Goal: Information Seeking & Learning: Learn about a topic

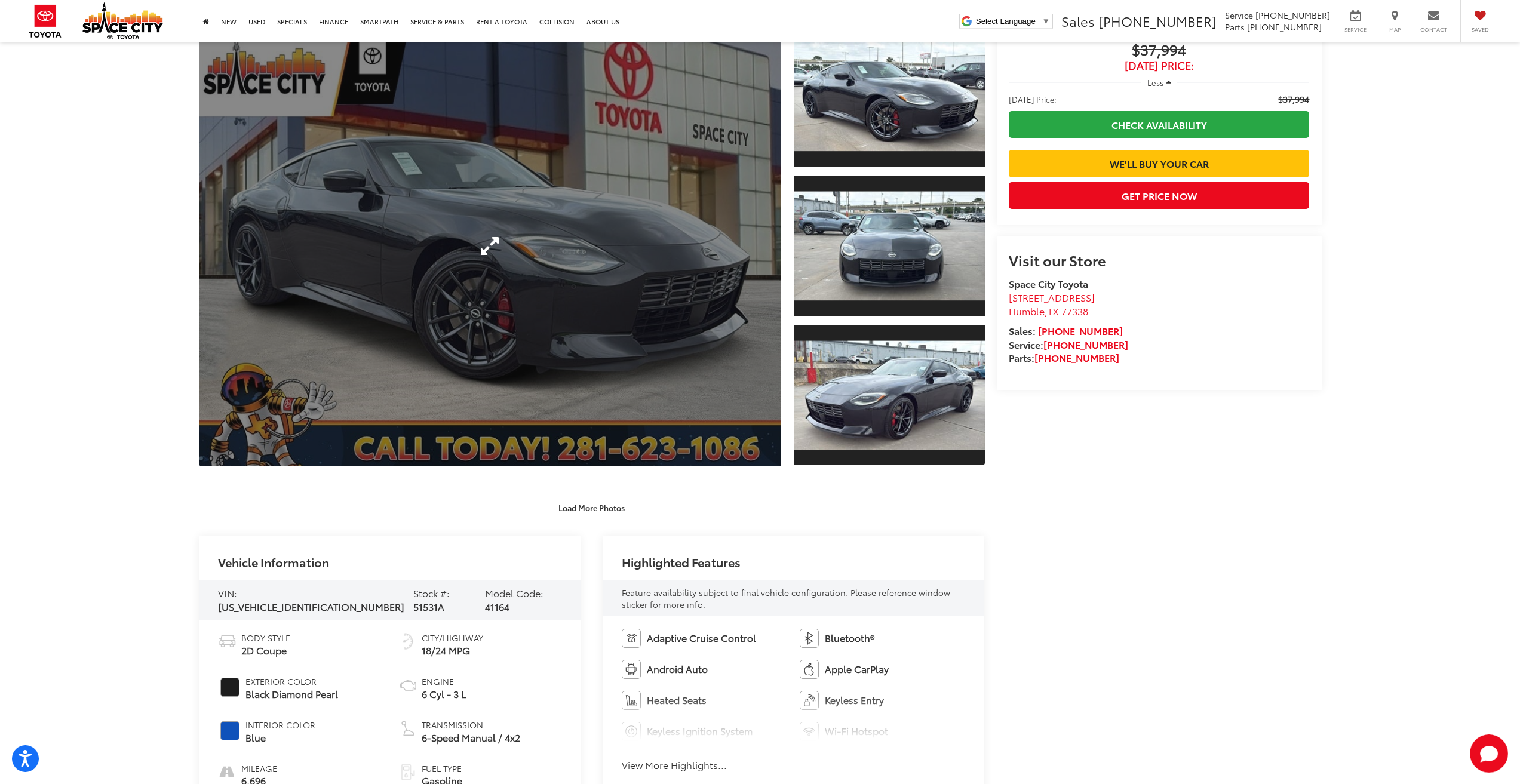
scroll to position [239, 0]
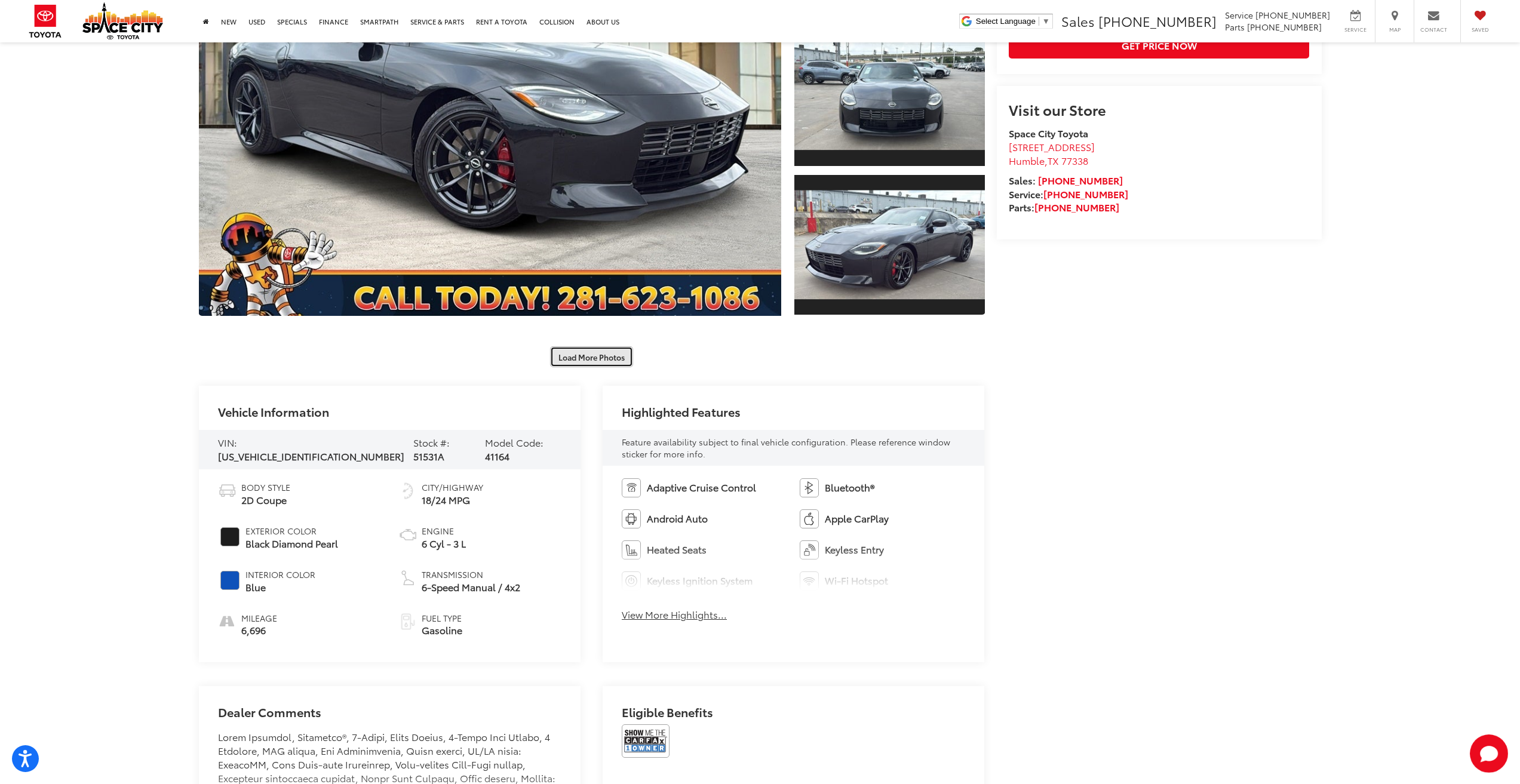
click at [582, 360] on button "Load More Photos" at bounding box center [591, 356] width 83 height 21
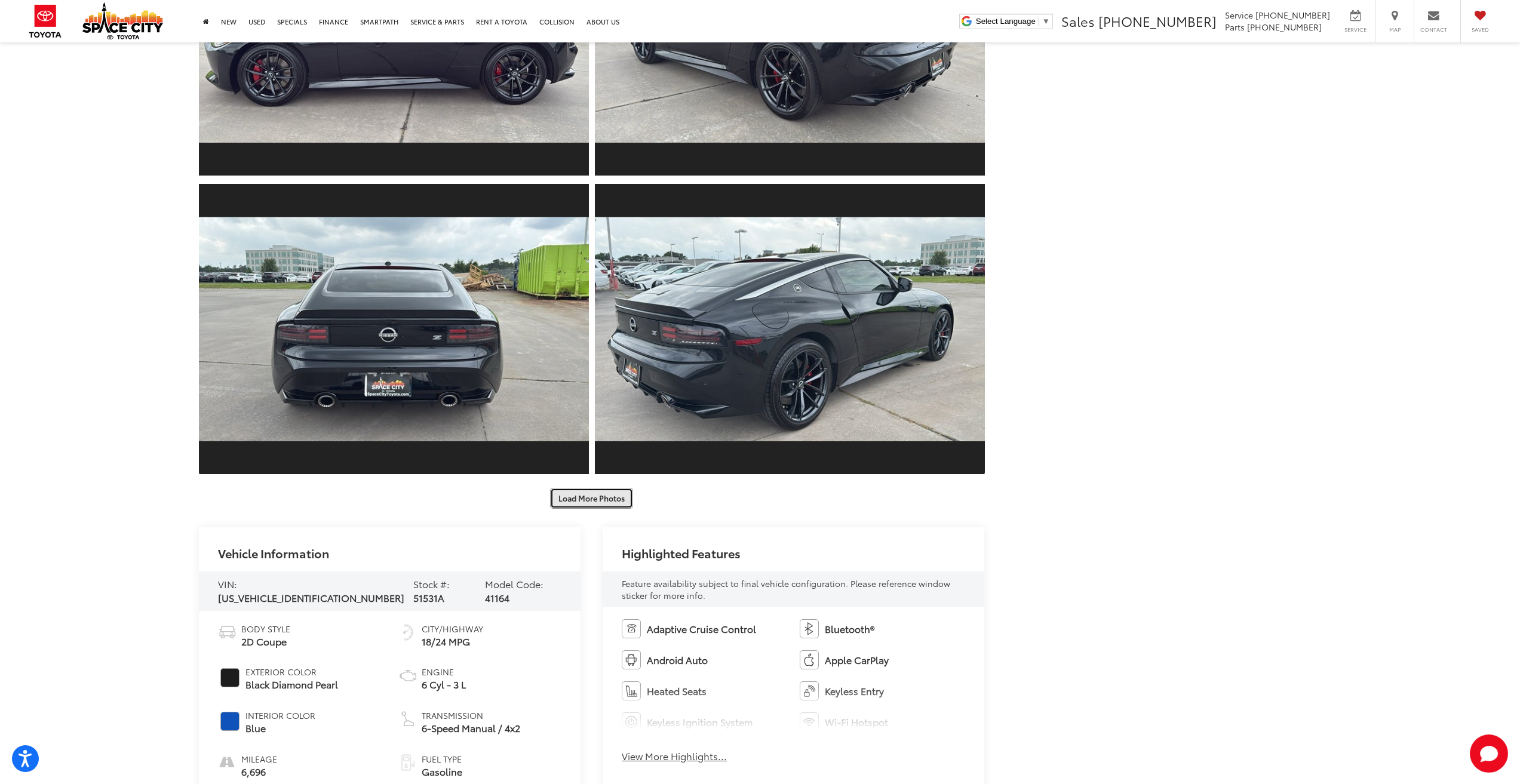
scroll to position [776, 0]
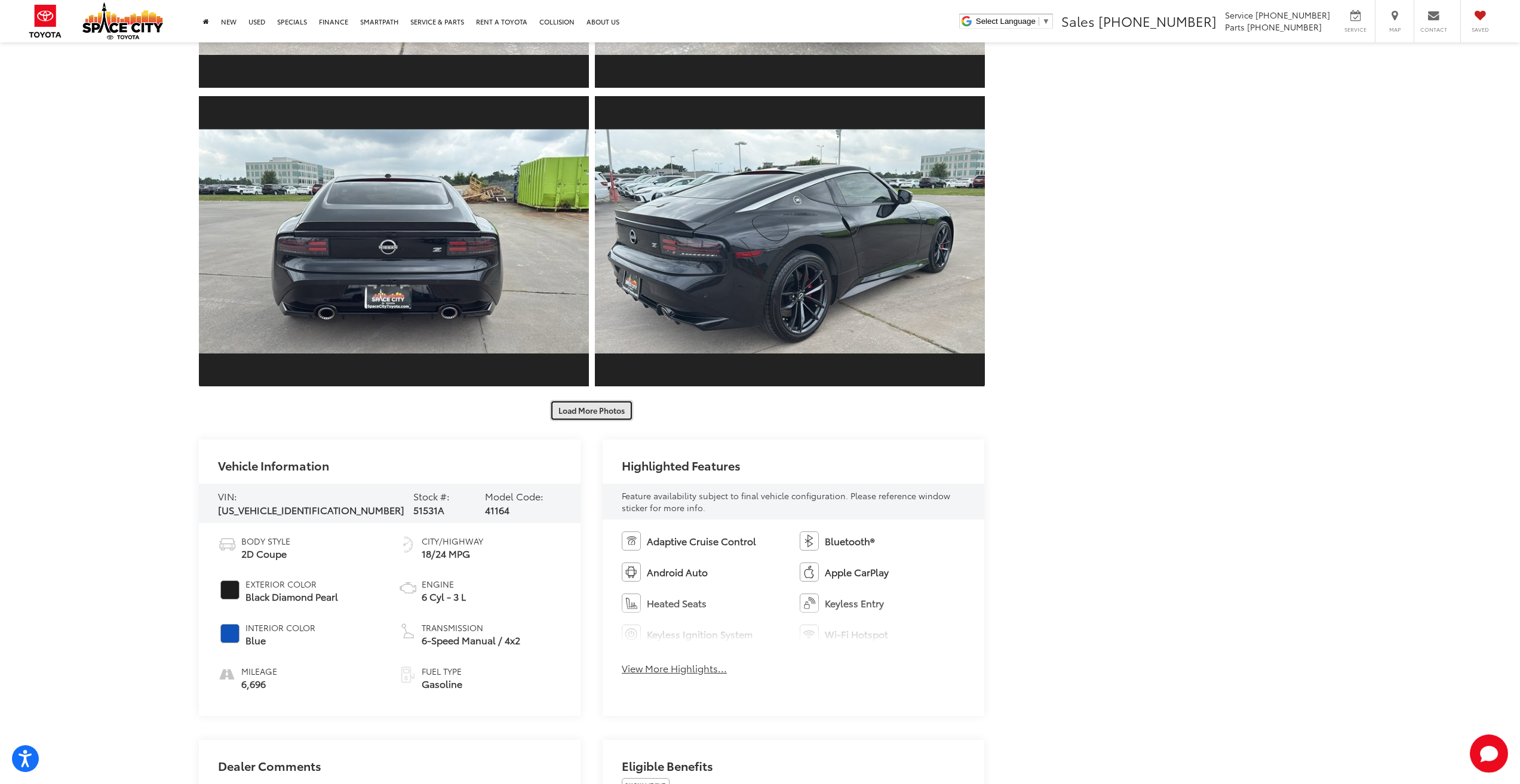
click at [609, 410] on button "Load More Photos" at bounding box center [591, 411] width 83 height 21
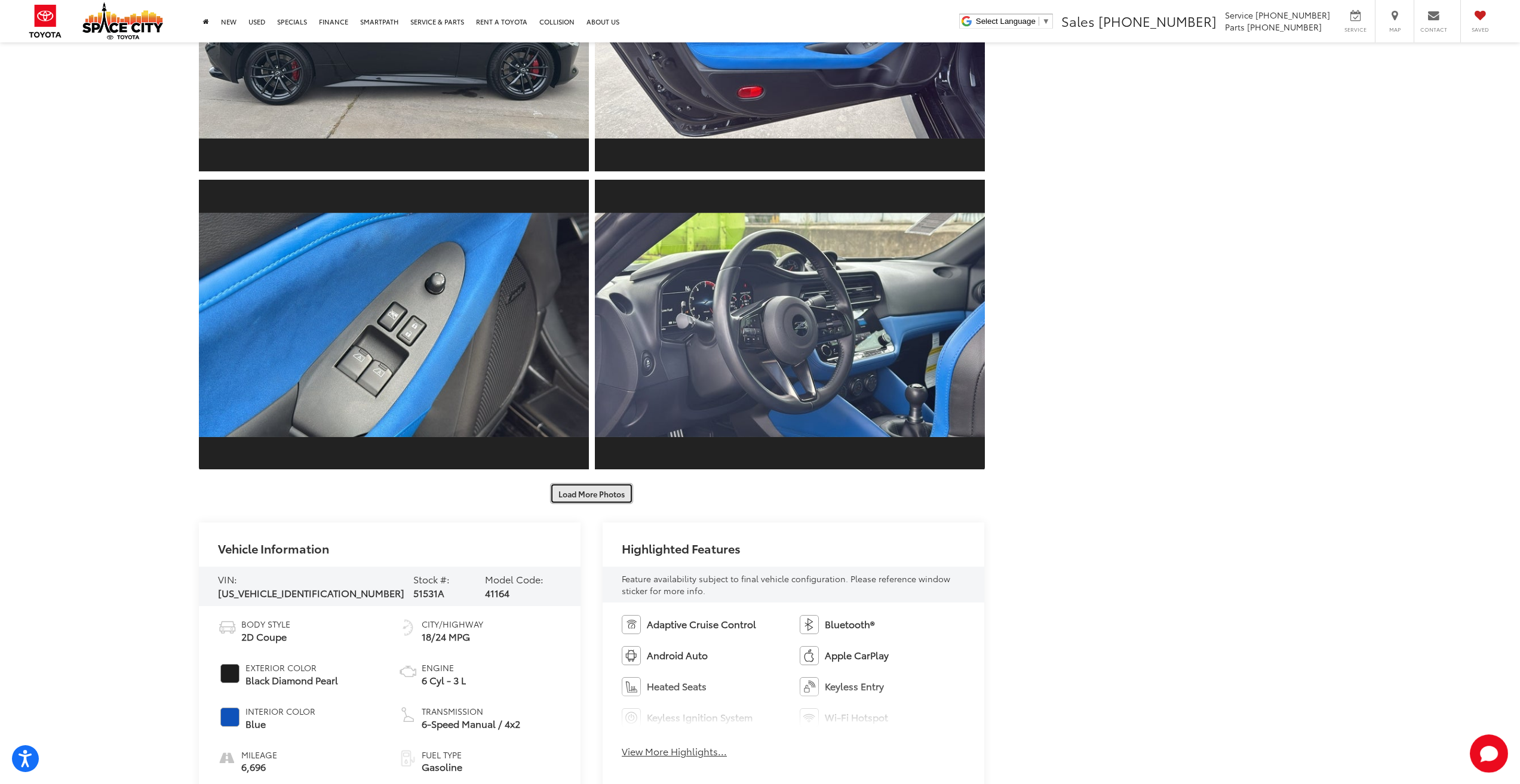
scroll to position [1373, 0]
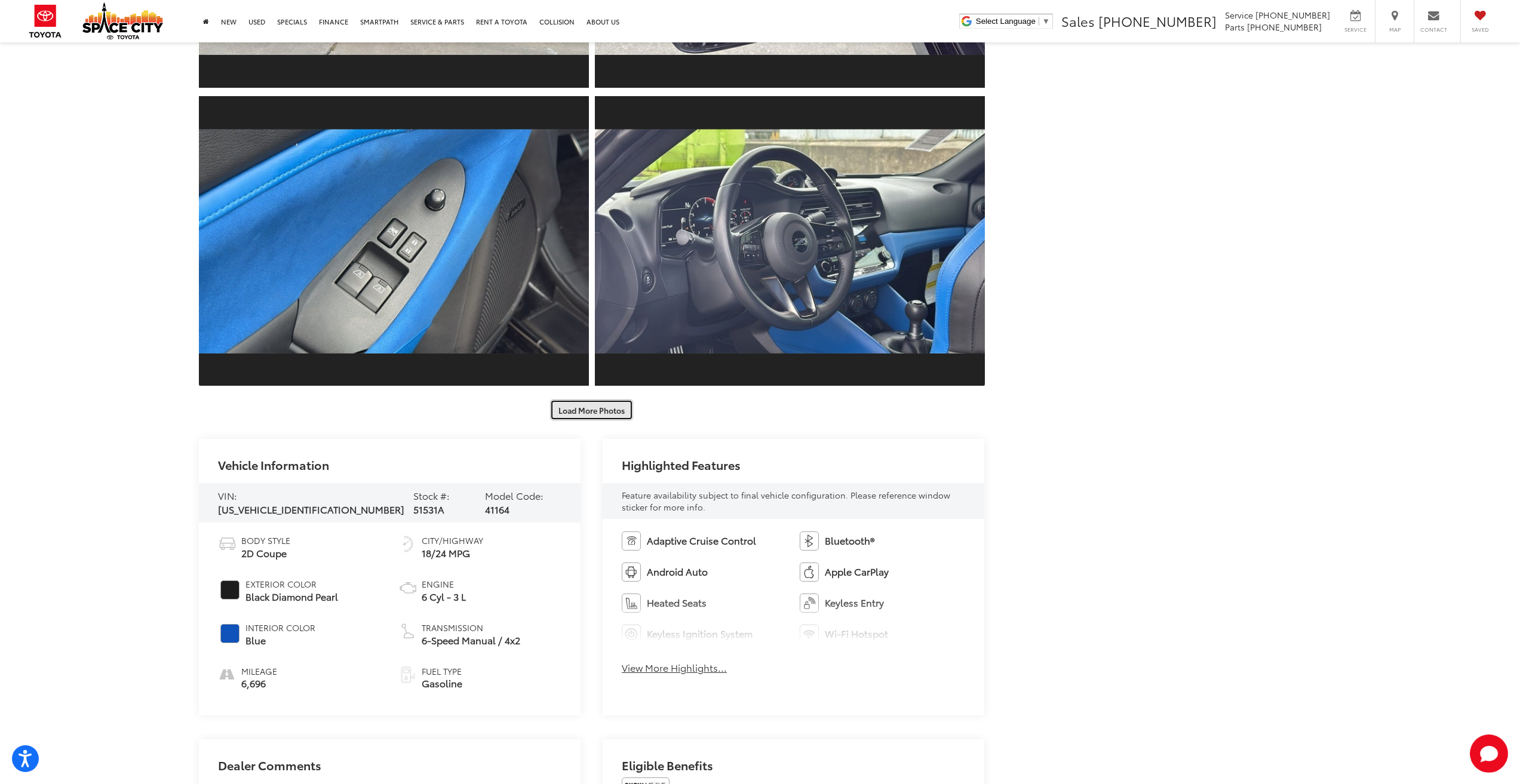
click at [599, 410] on button "Load More Photos" at bounding box center [591, 410] width 83 height 21
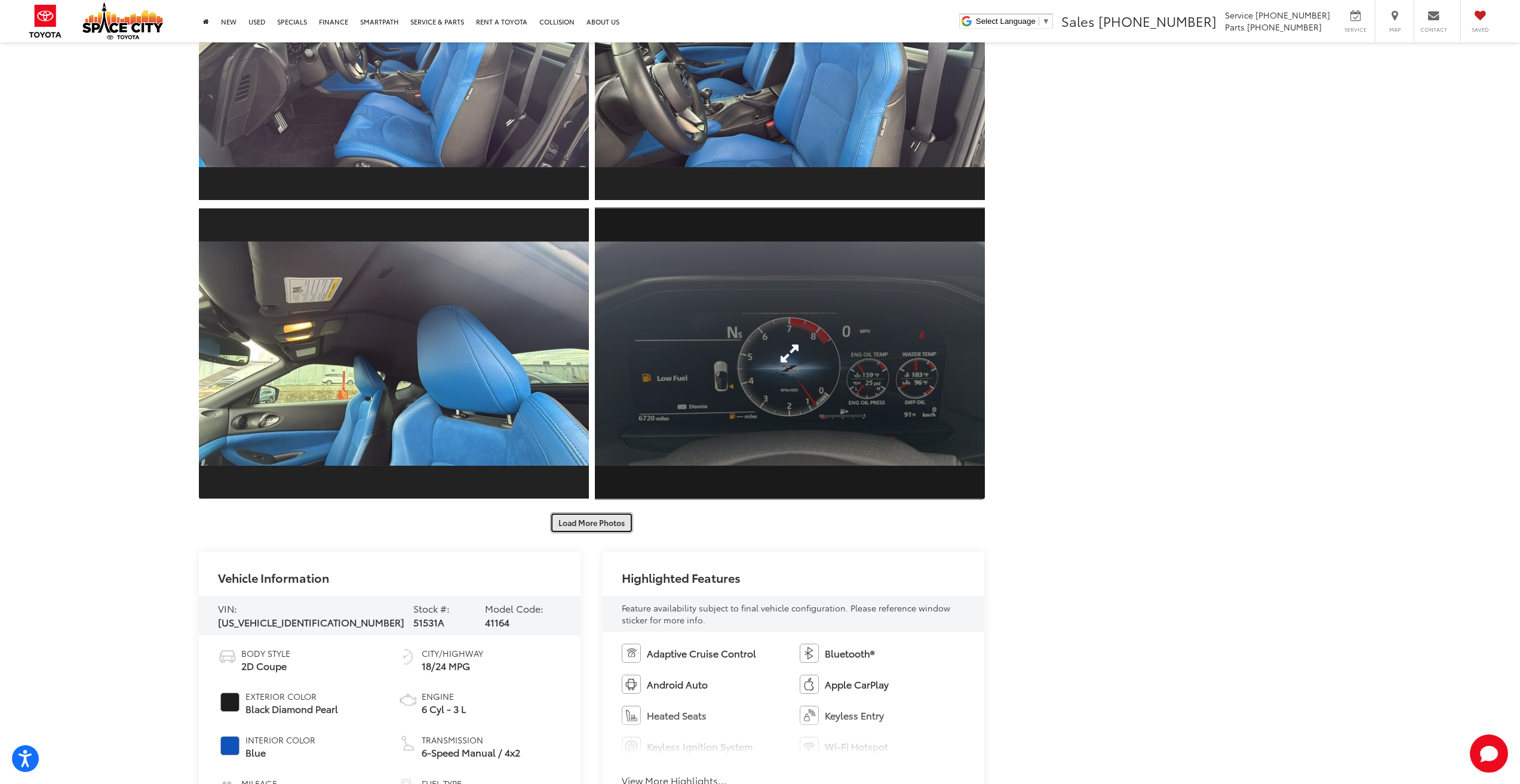
scroll to position [1911, 0]
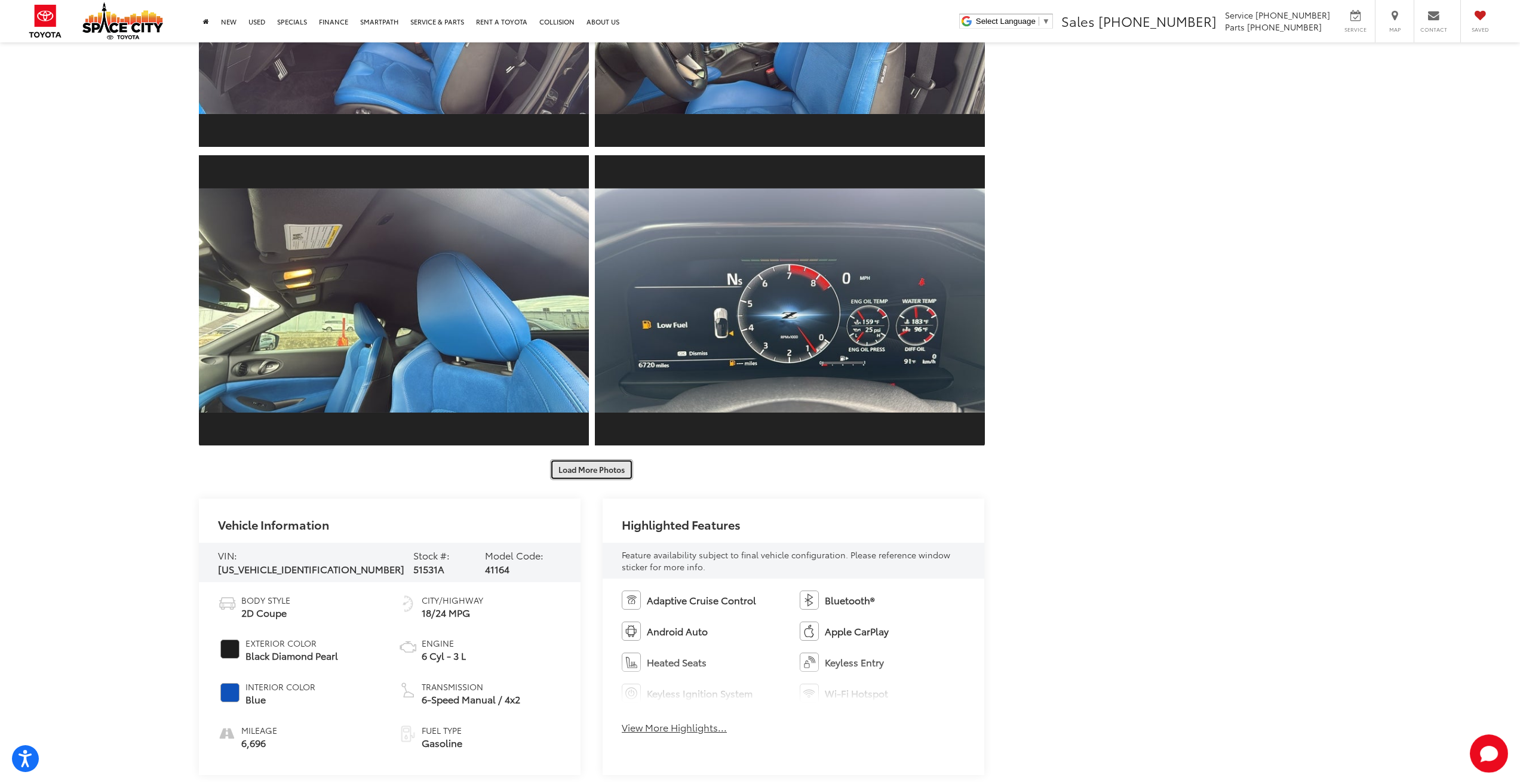
click at [600, 467] on button "Load More Photos" at bounding box center [591, 470] width 83 height 21
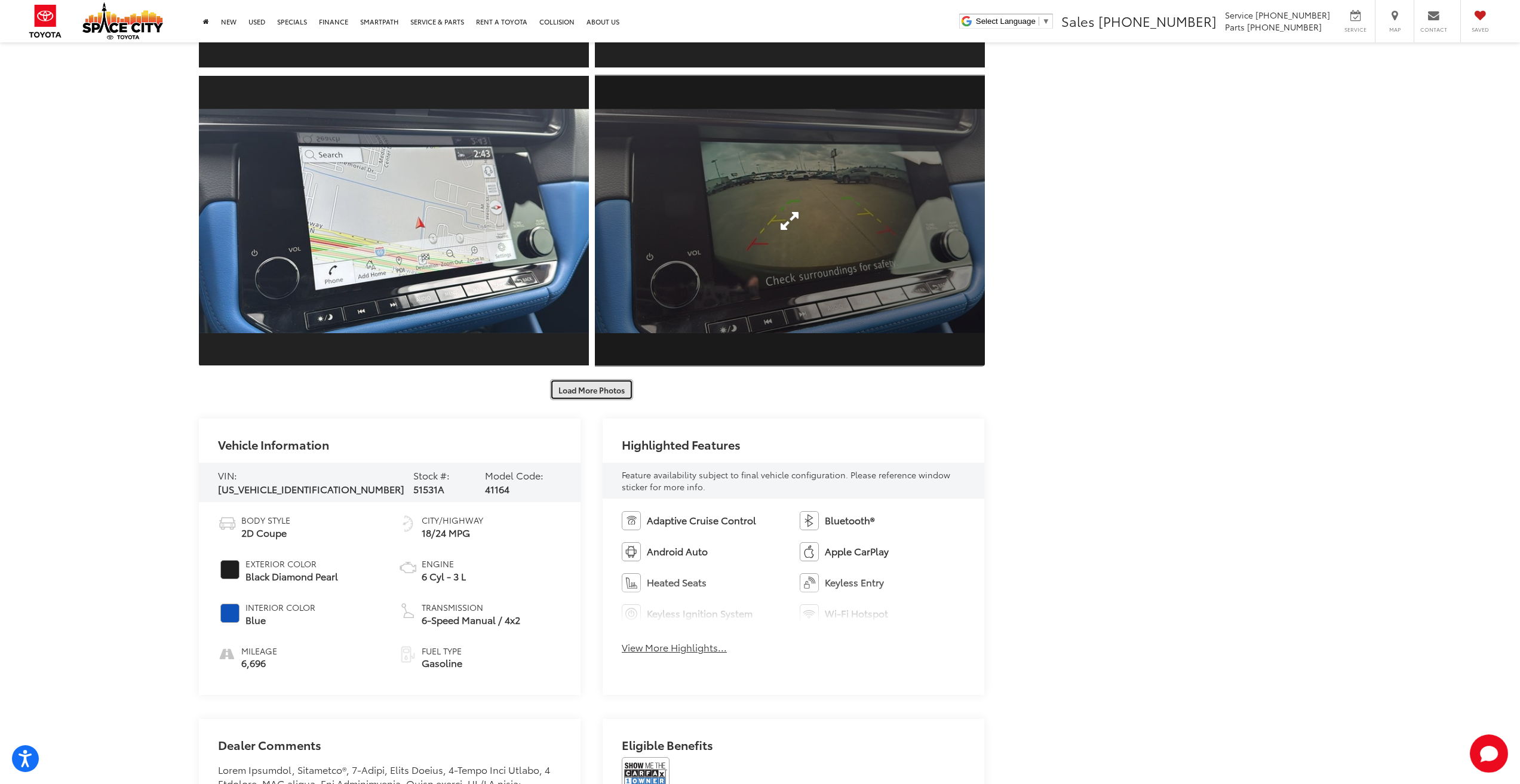
scroll to position [2686, 0]
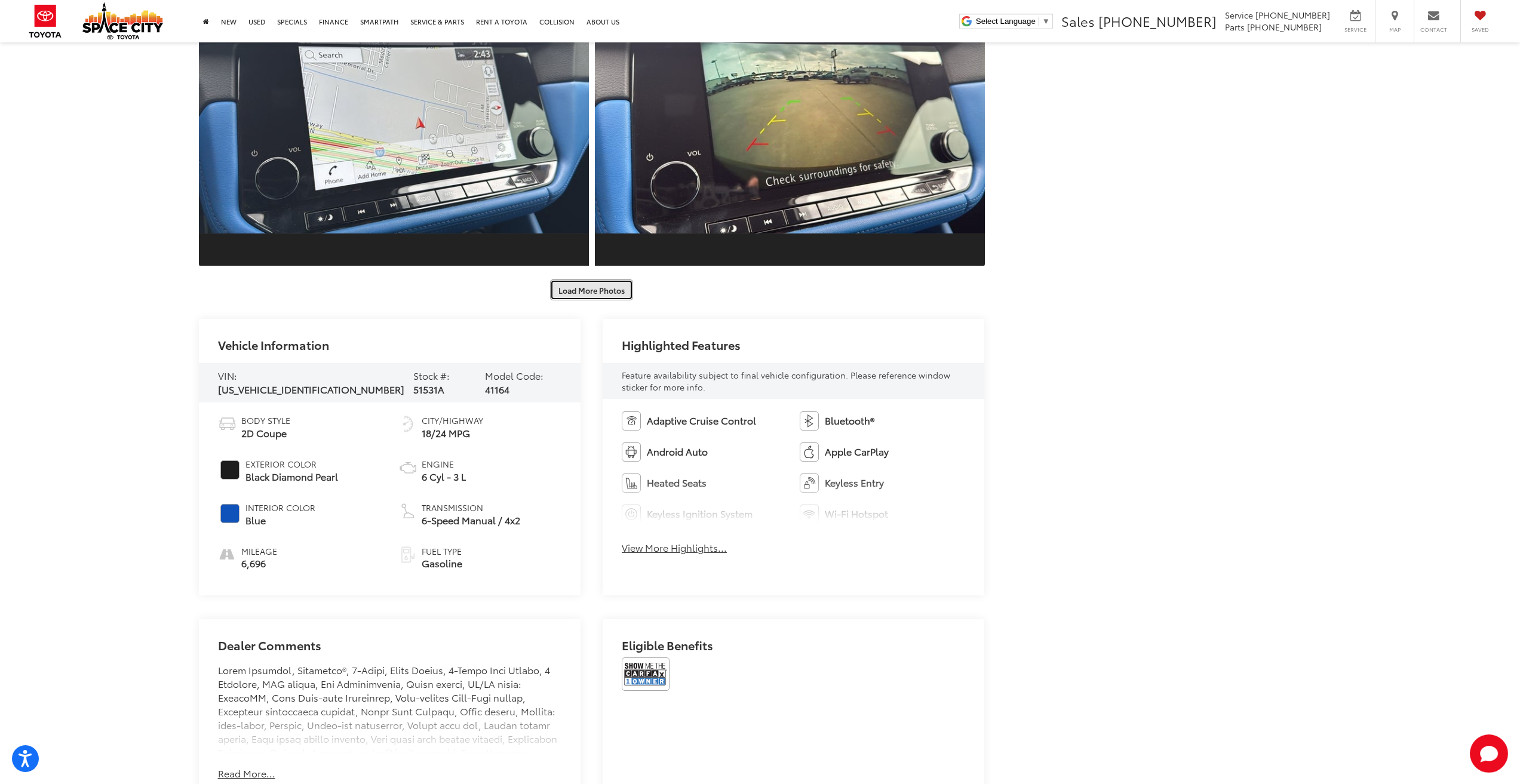
click at [599, 290] on button "Load More Photos" at bounding box center [591, 290] width 83 height 21
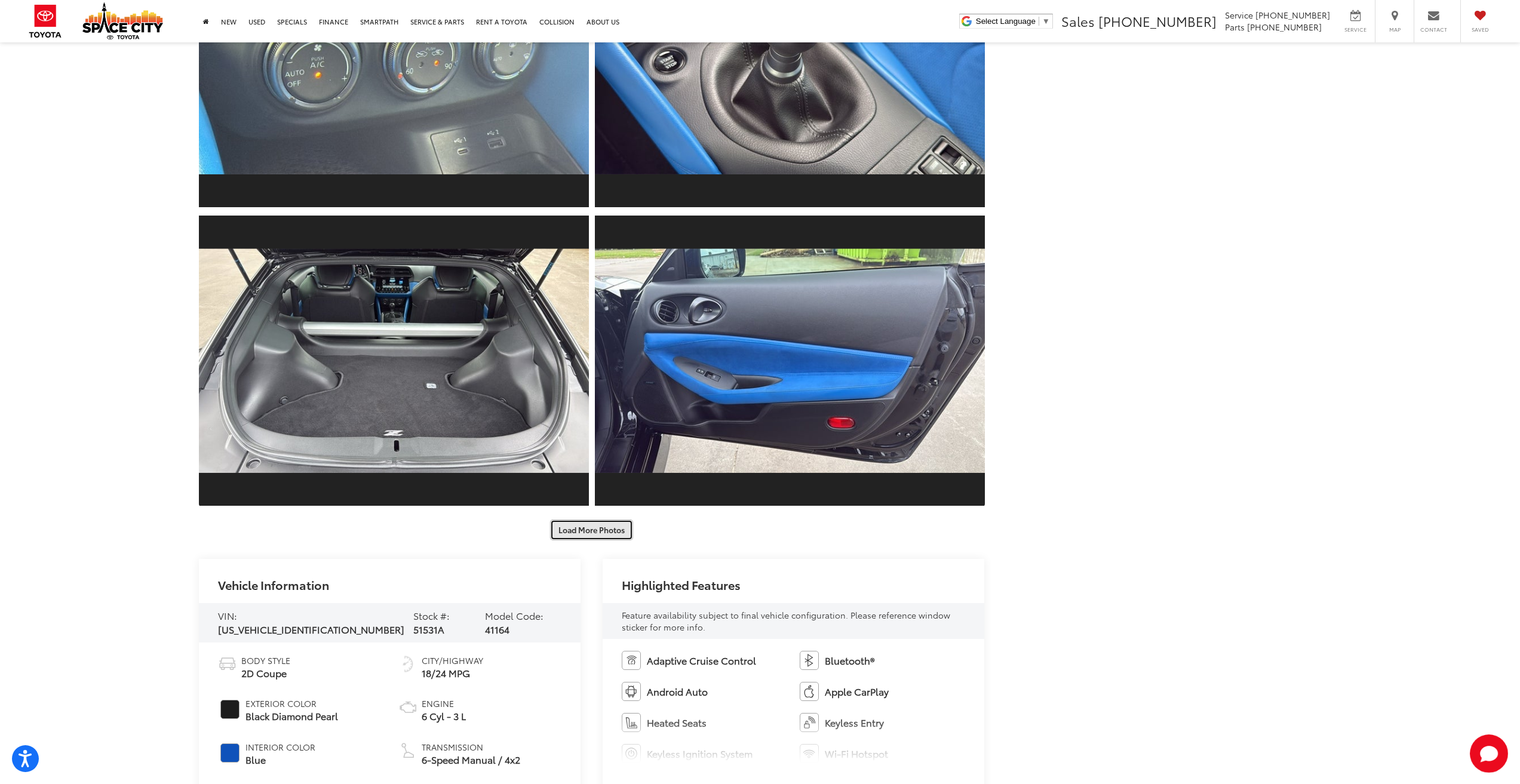
scroll to position [3045, 0]
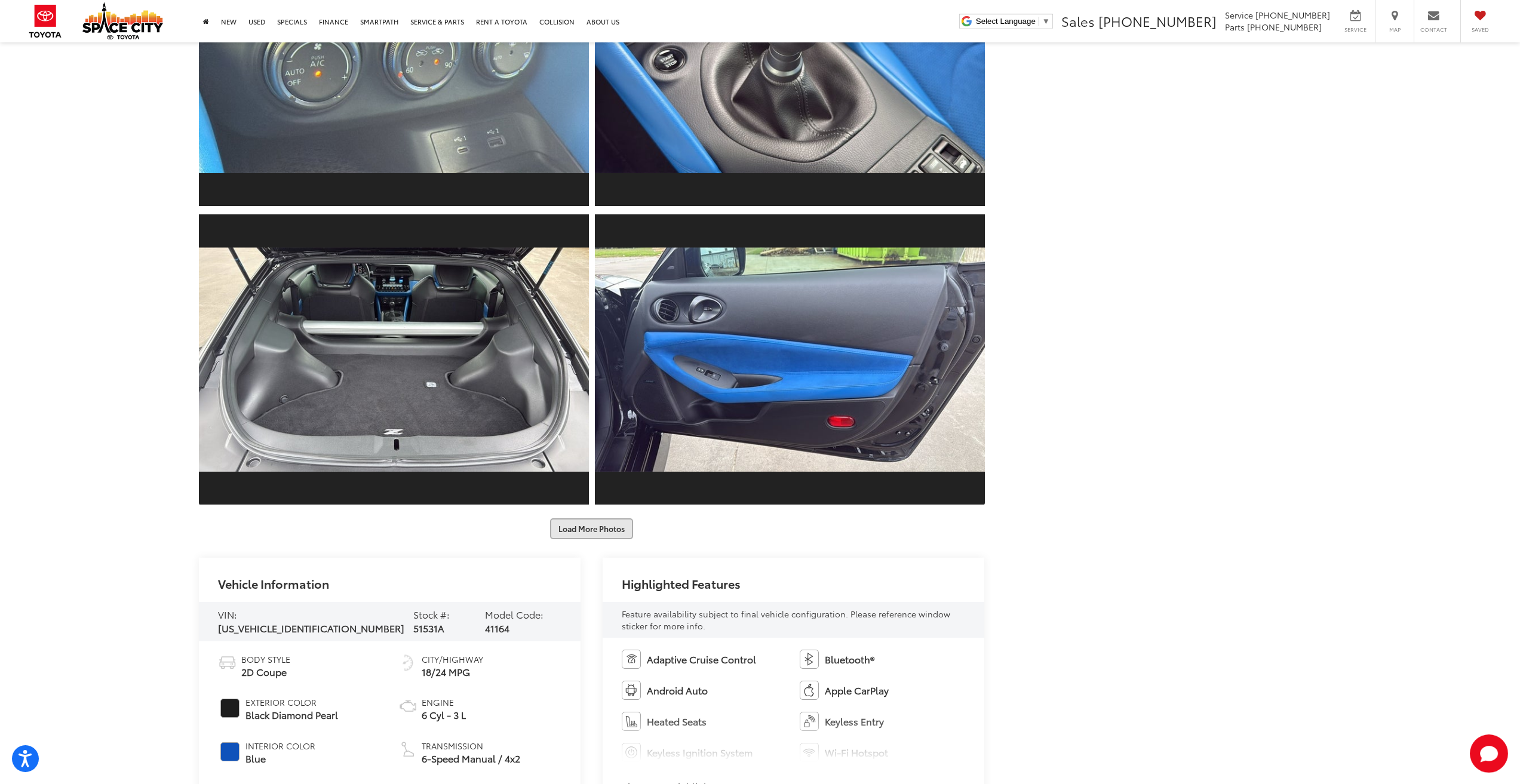
click at [589, 525] on button "Load More Photos" at bounding box center [591, 529] width 83 height 21
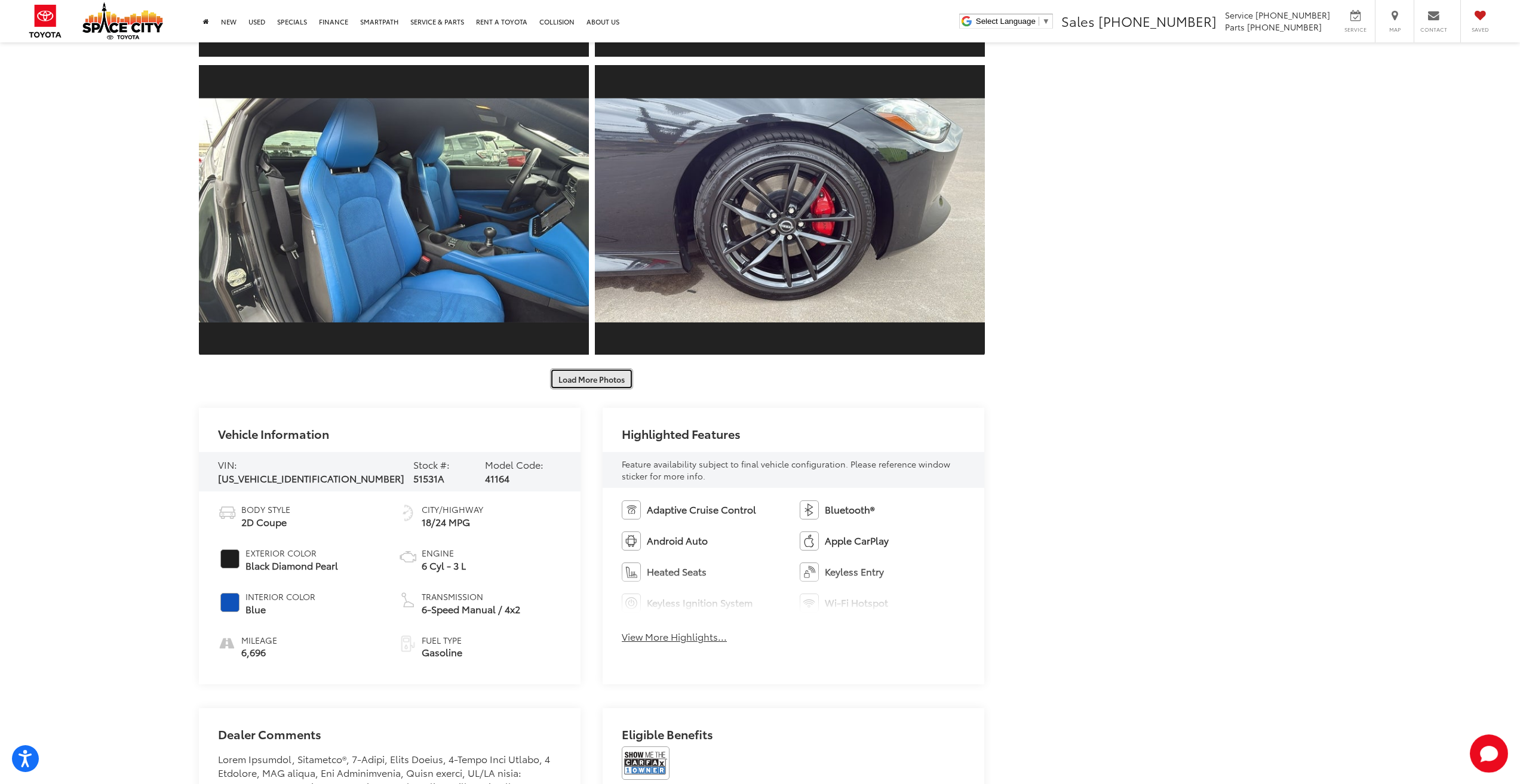
scroll to position [3821, 0]
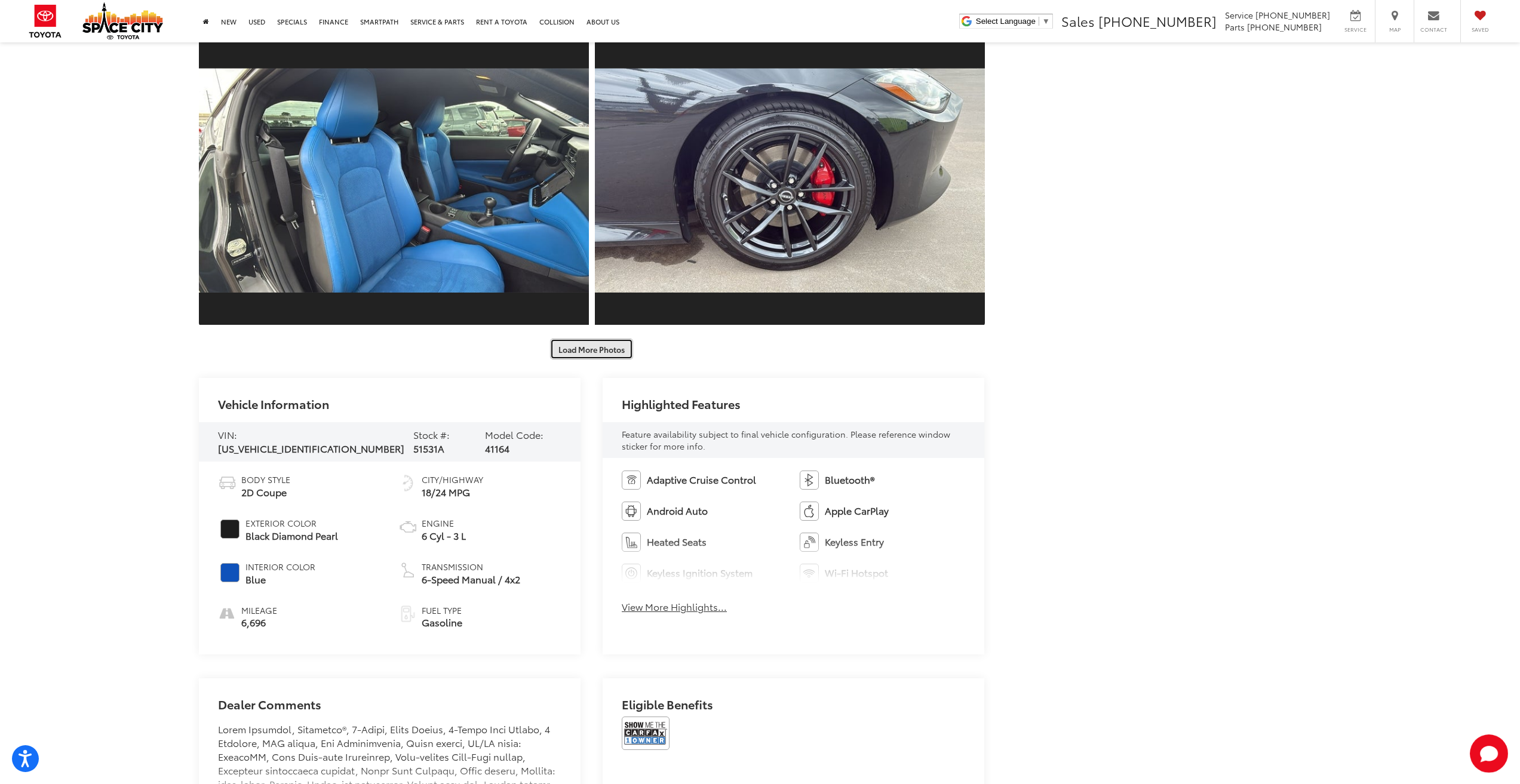
click at [597, 352] on button "Load More Photos" at bounding box center [591, 349] width 83 height 21
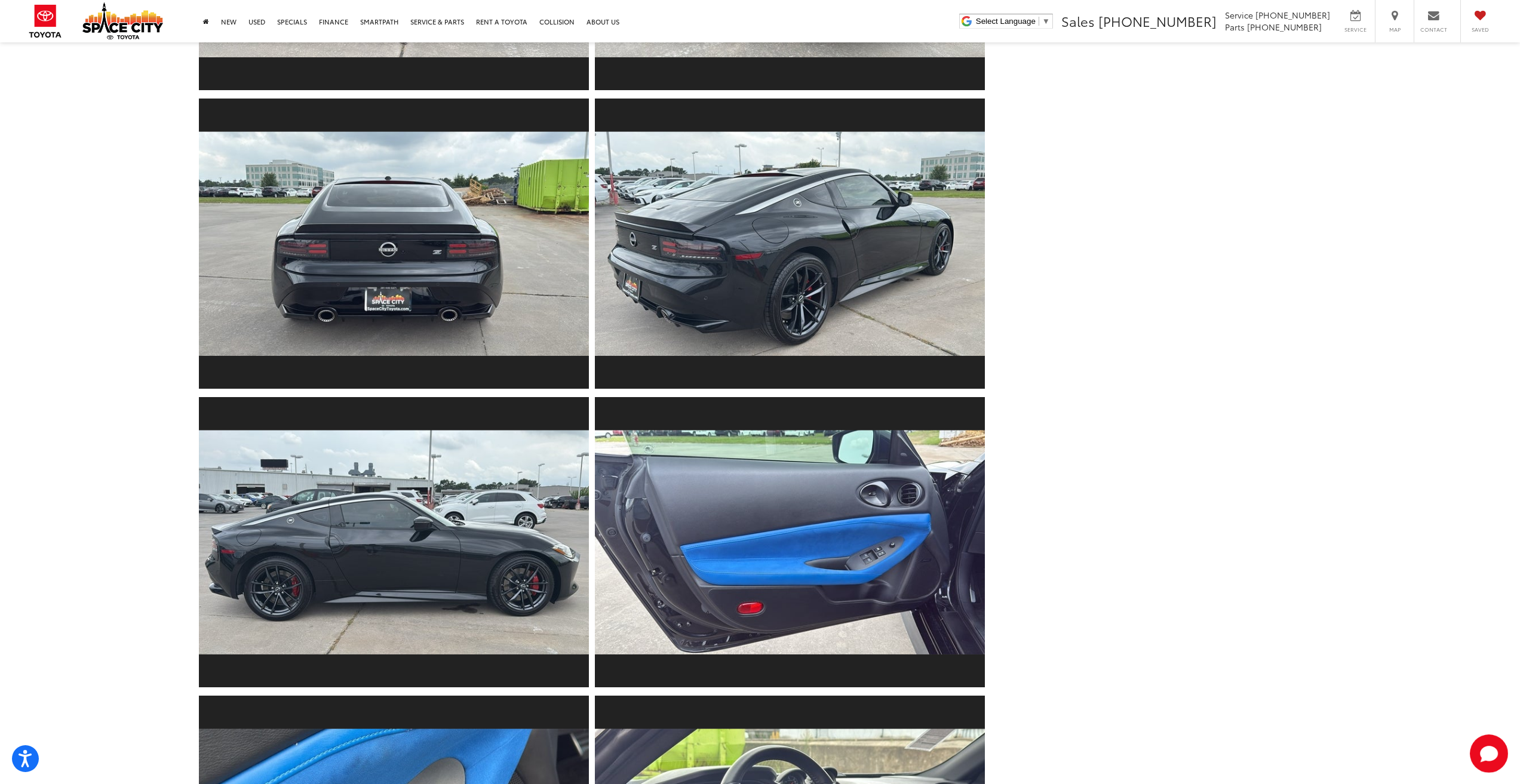
scroll to position [0, 0]
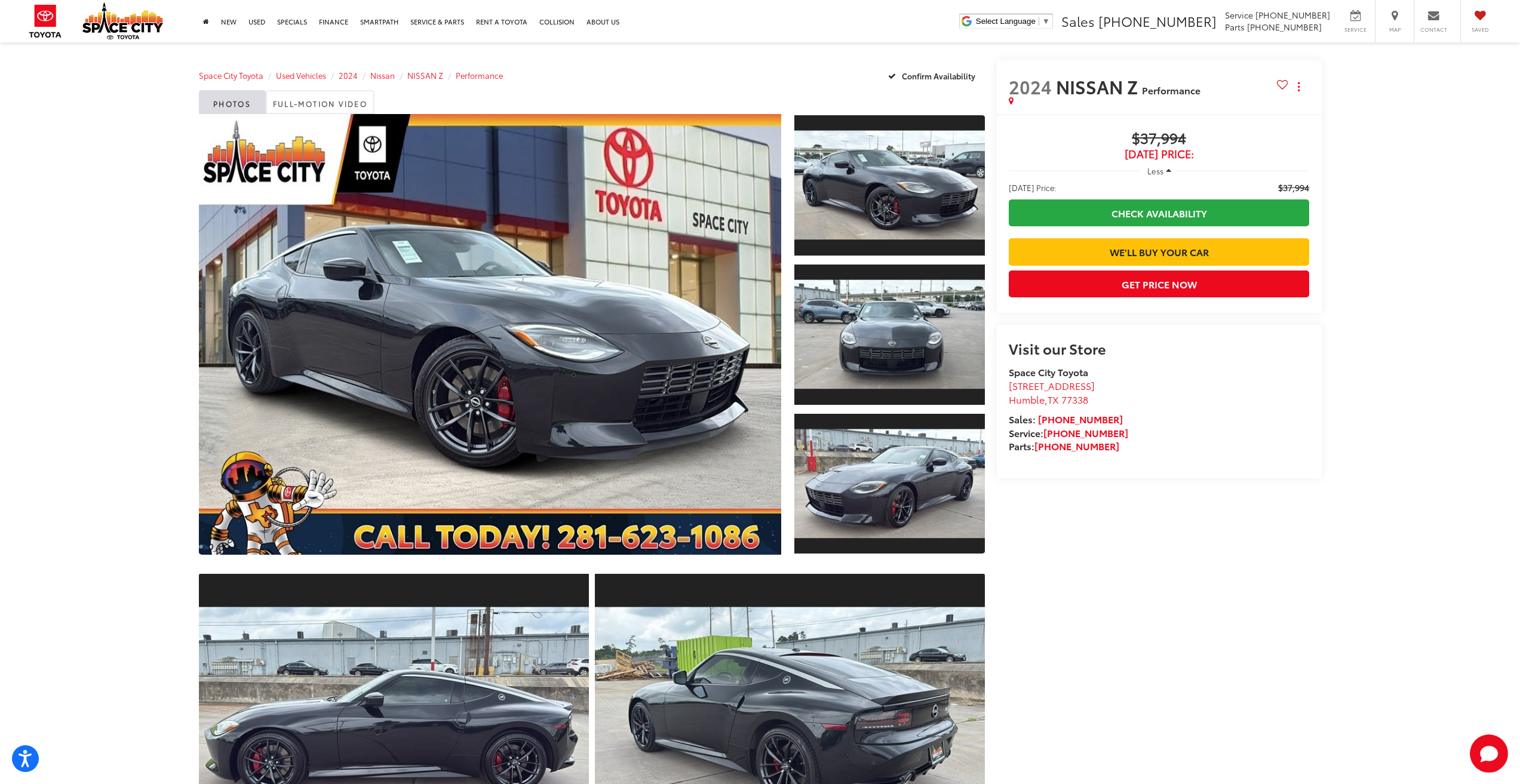
drag, startPoint x: 1100, startPoint y: 440, endPoint x: 1098, endPoint y: 360, distance: 80.0
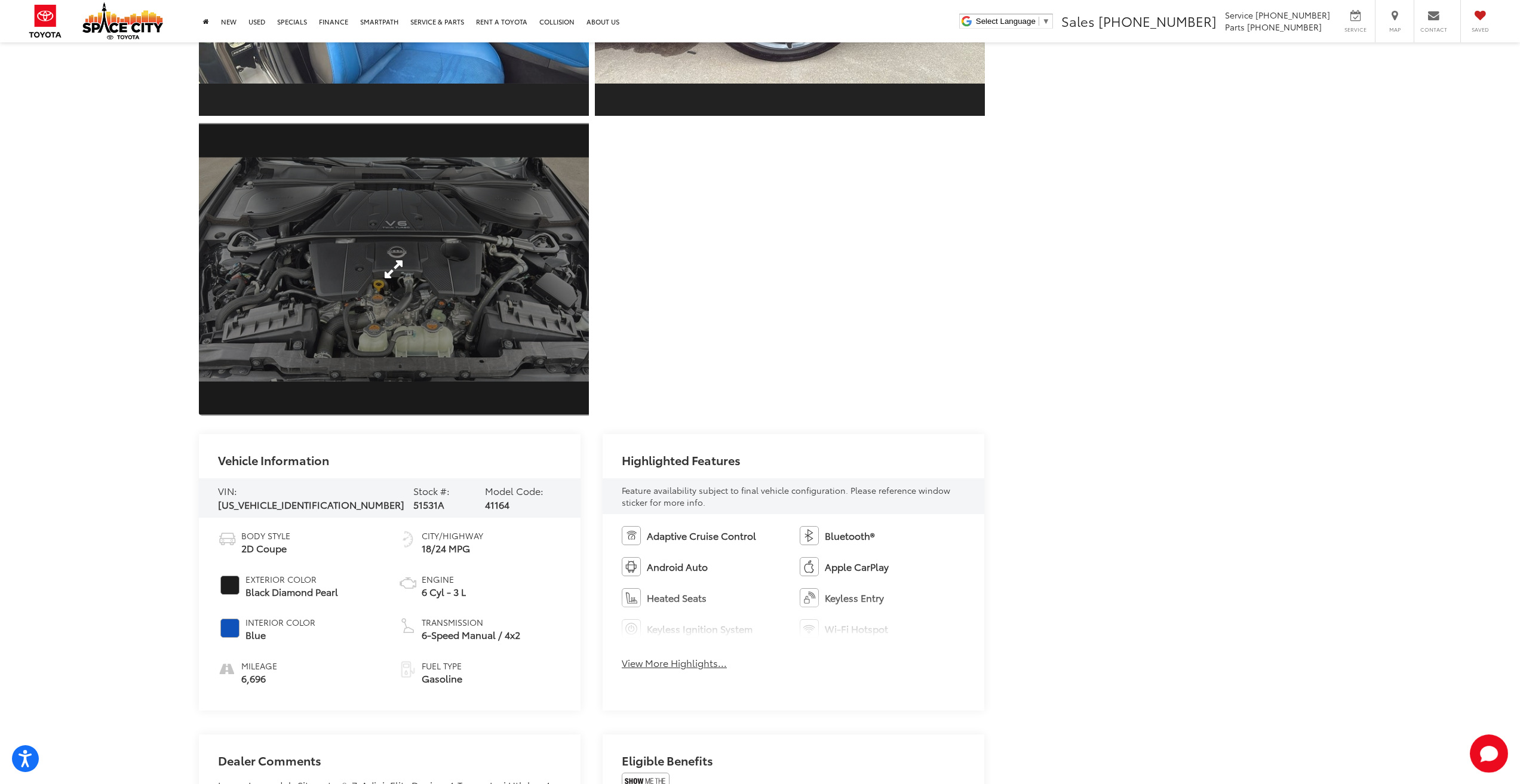
scroll to position [4060, 0]
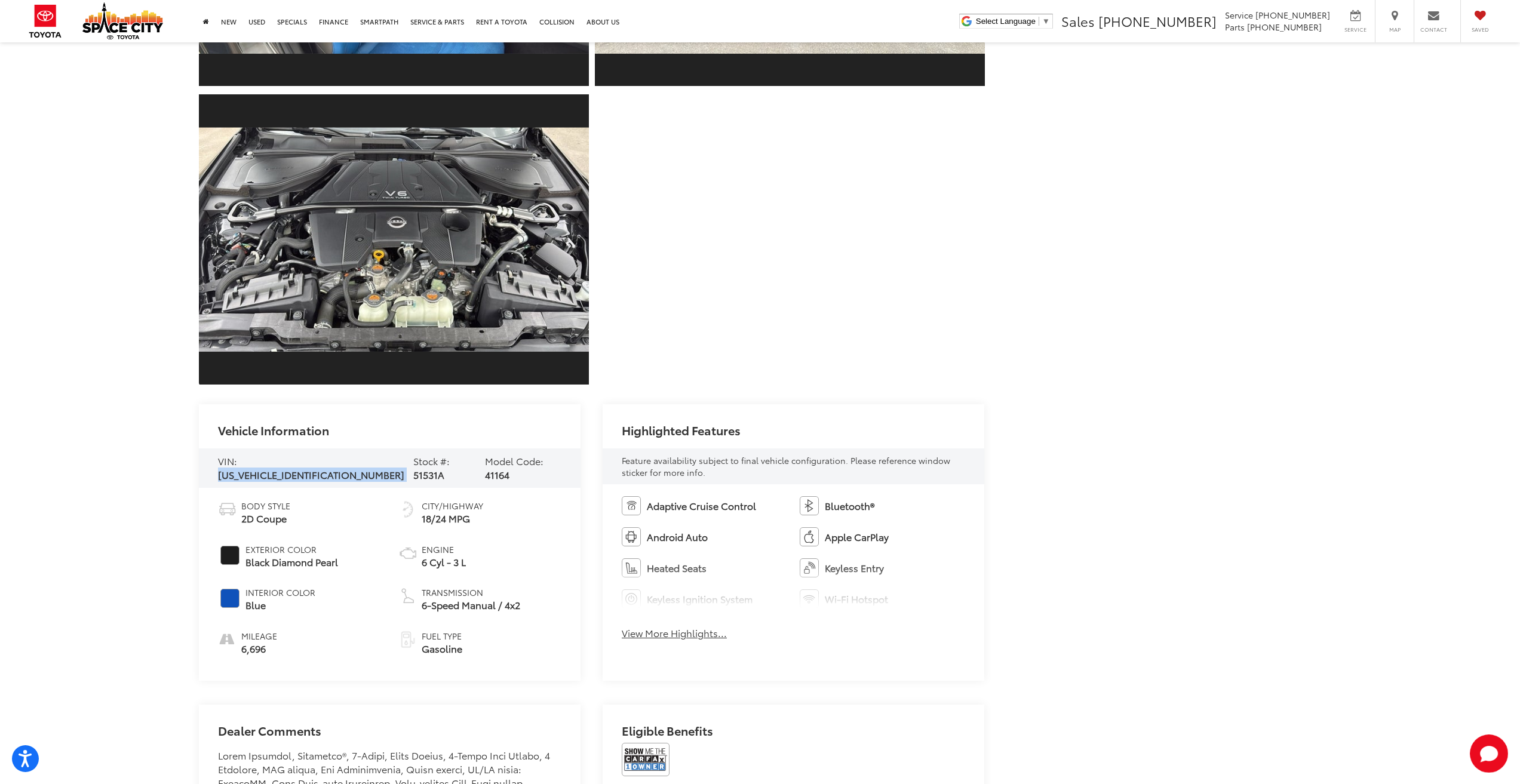
drag, startPoint x: 269, startPoint y: 467, endPoint x: 343, endPoint y: 468, distance: 74.0
click at [343, 468] on div "VIN: [US_VEHICLE_IDENTIFICATION_NUMBER] Stock #: 51531A Model Code: 41164" at bounding box center [390, 468] width 383 height 39
copy div "[US_VEHICLE_IDENTIFICATION_NUMBER]"
